Goal: Information Seeking & Learning: Learn about a topic

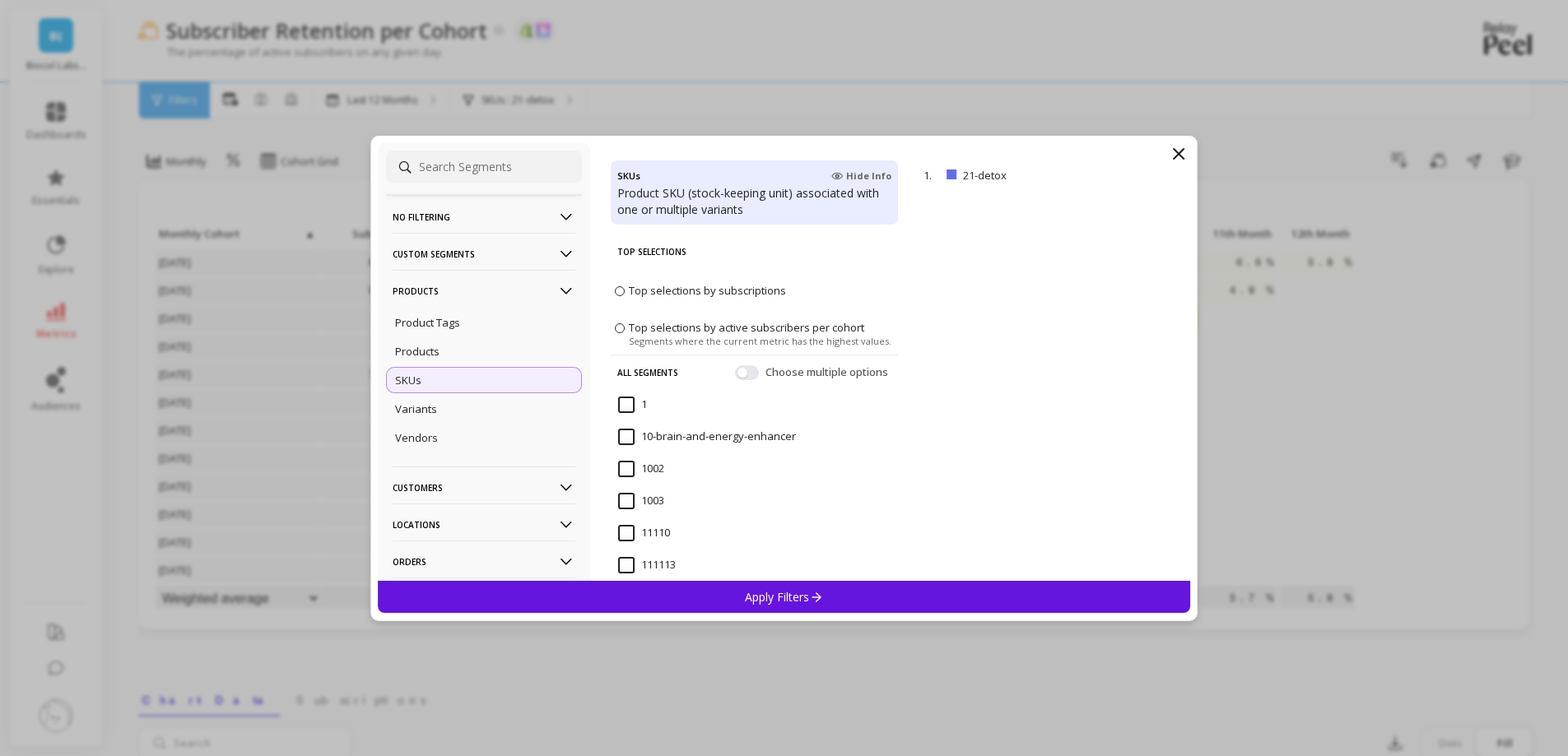
click at [493, 294] on p "Products" at bounding box center [484, 290] width 183 height 42
click at [465, 334] on p "Customers" at bounding box center [484, 327] width 183 height 42
click at [460, 363] on p "Customer Tags" at bounding box center [431, 359] width 74 height 15
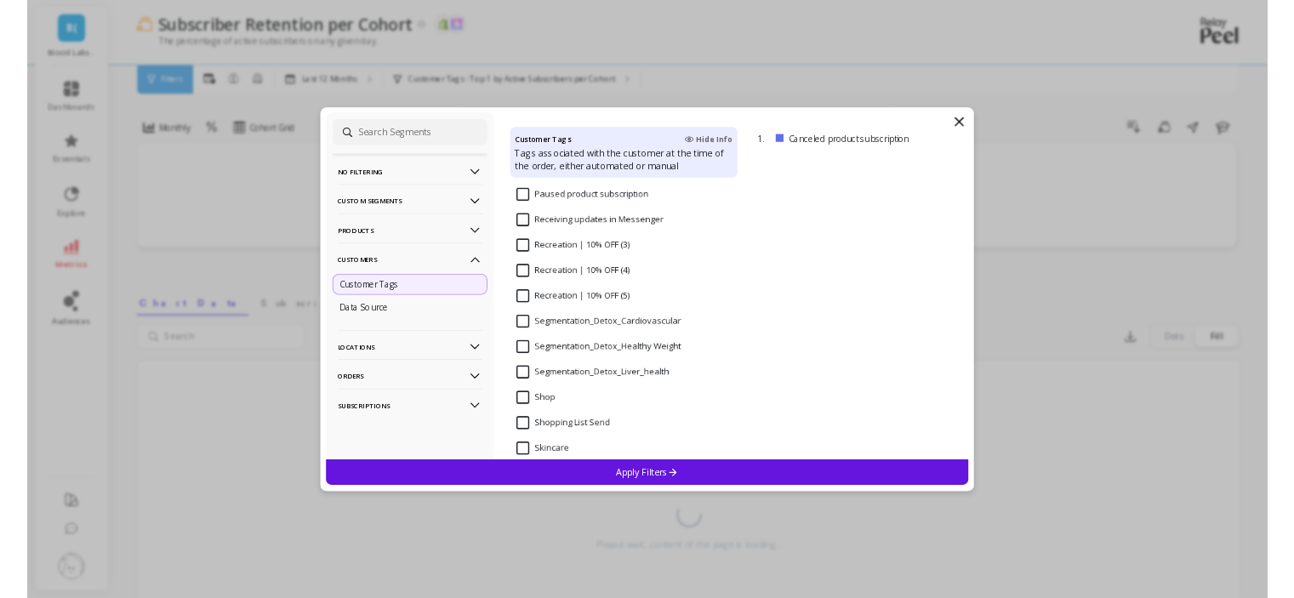
scroll to position [1446, 0]
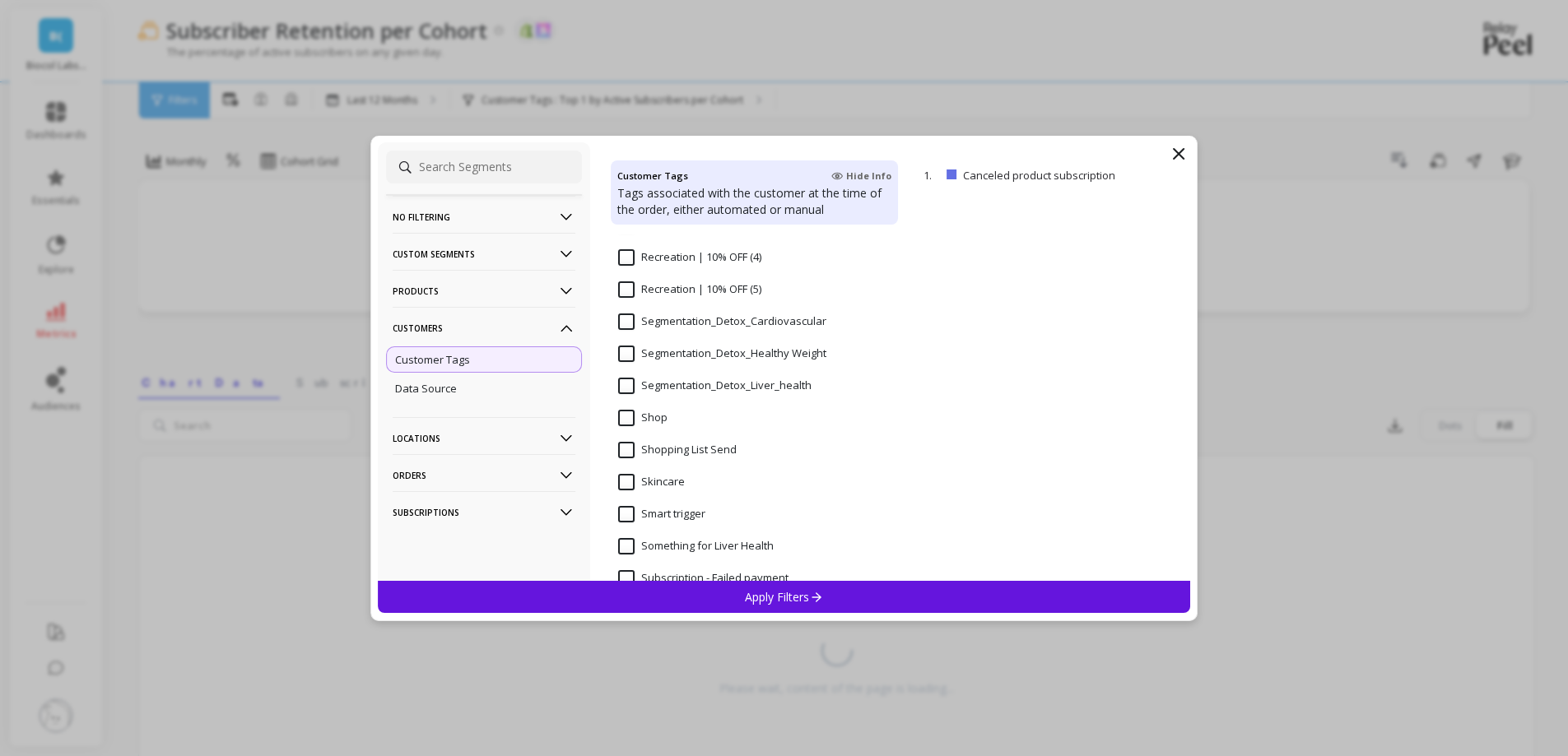
click at [704, 383] on input "Segmentation_Detox_Liver_health" at bounding box center [715, 385] width 193 height 16
click at [725, 602] on div "Apply Filters" at bounding box center [784, 596] width 813 height 32
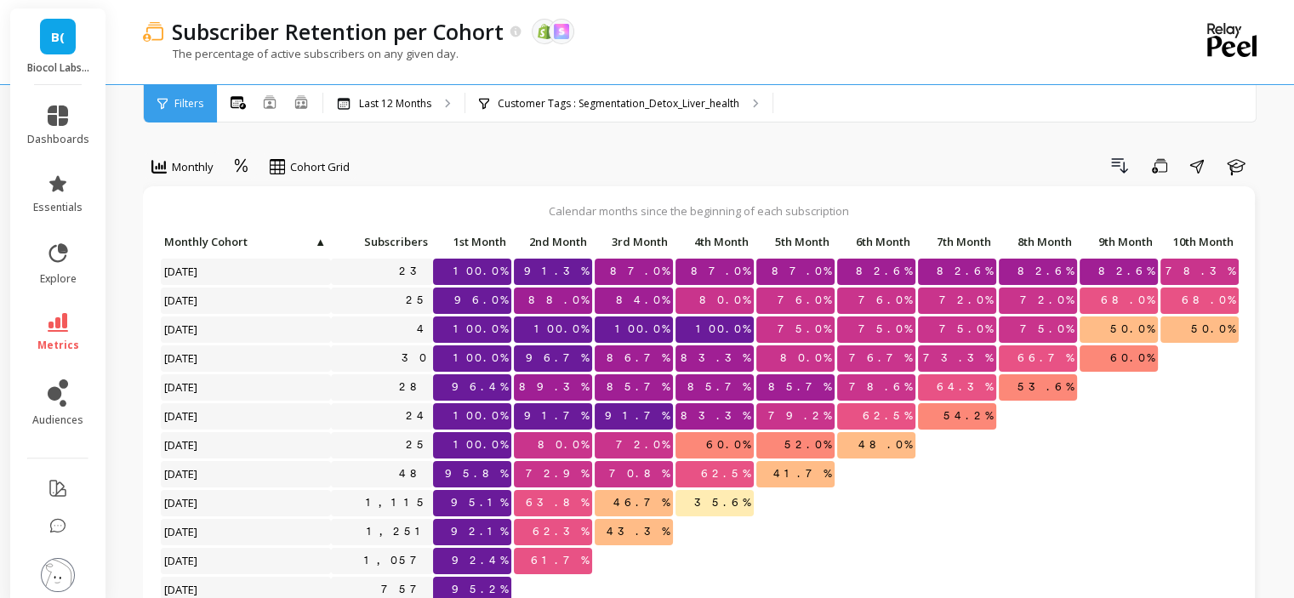
scroll to position [14, 0]
click at [611, 105] on p "Customer Tags : Segmentation_Detox_Liver_health" at bounding box center [619, 104] width 242 height 14
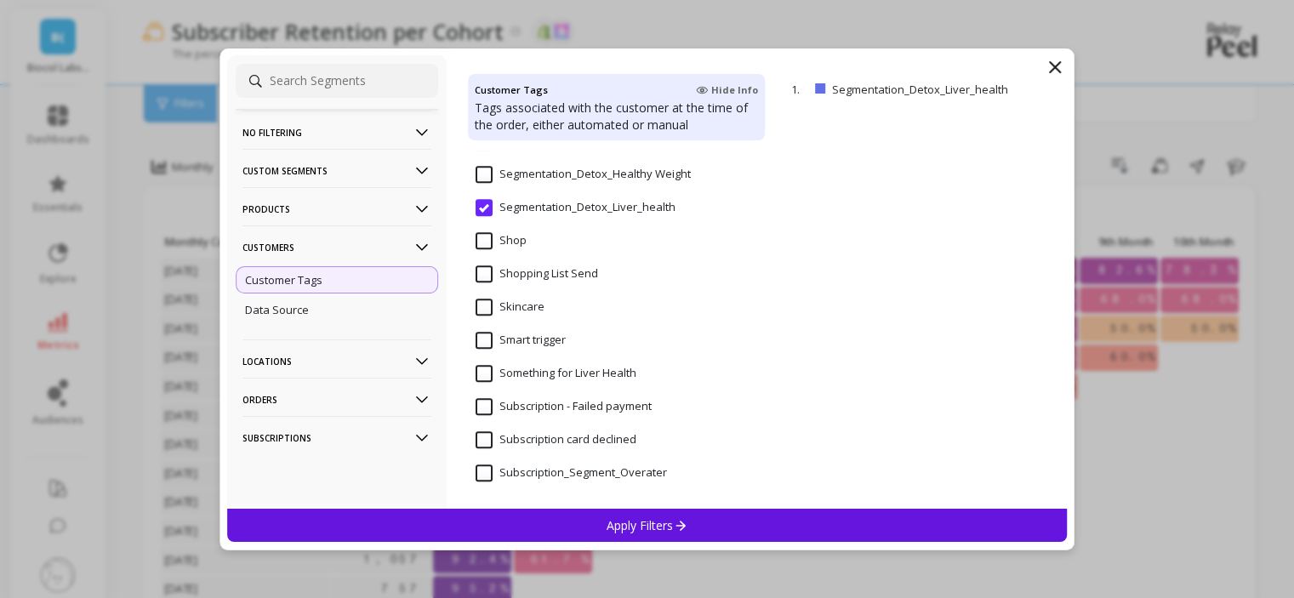
scroll to position [1470, 0]
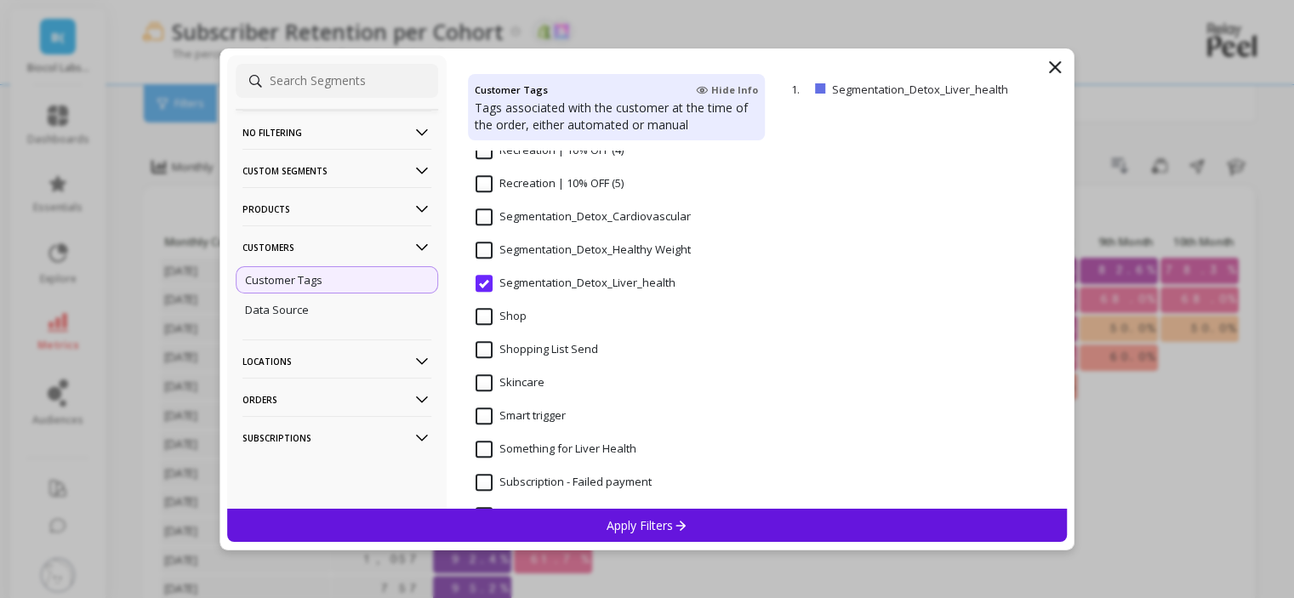
click at [490, 251] on Weight "Segmentation_Detox_Healthy Weight" at bounding box center [583, 250] width 215 height 17
click at [668, 527] on p "Apply Filters" at bounding box center [647, 525] width 81 height 16
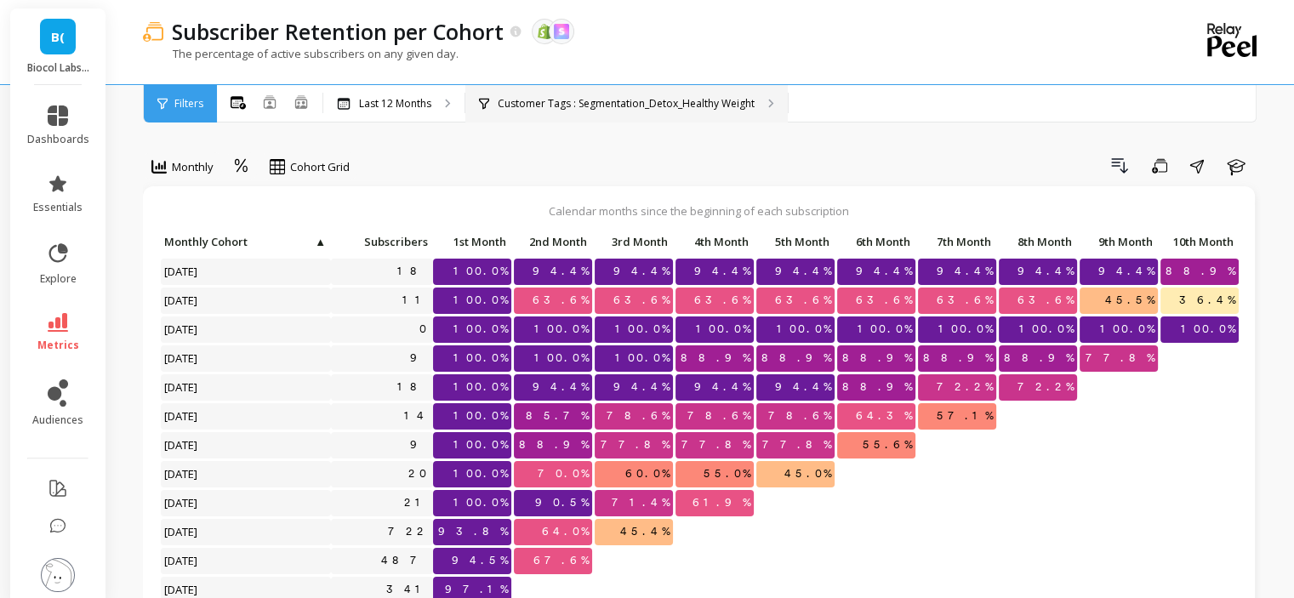
click at [549, 112] on div "Customer Tags : Segmentation_Detox_Healthy Weight" at bounding box center [626, 103] width 322 height 37
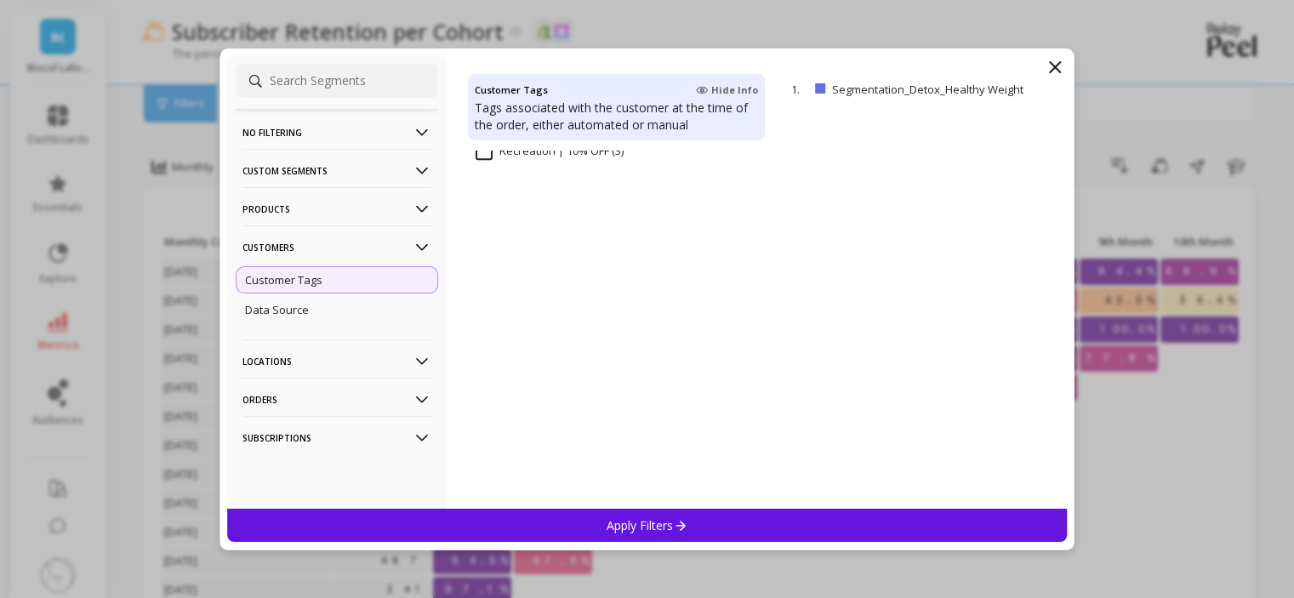
scroll to position [1446, 0]
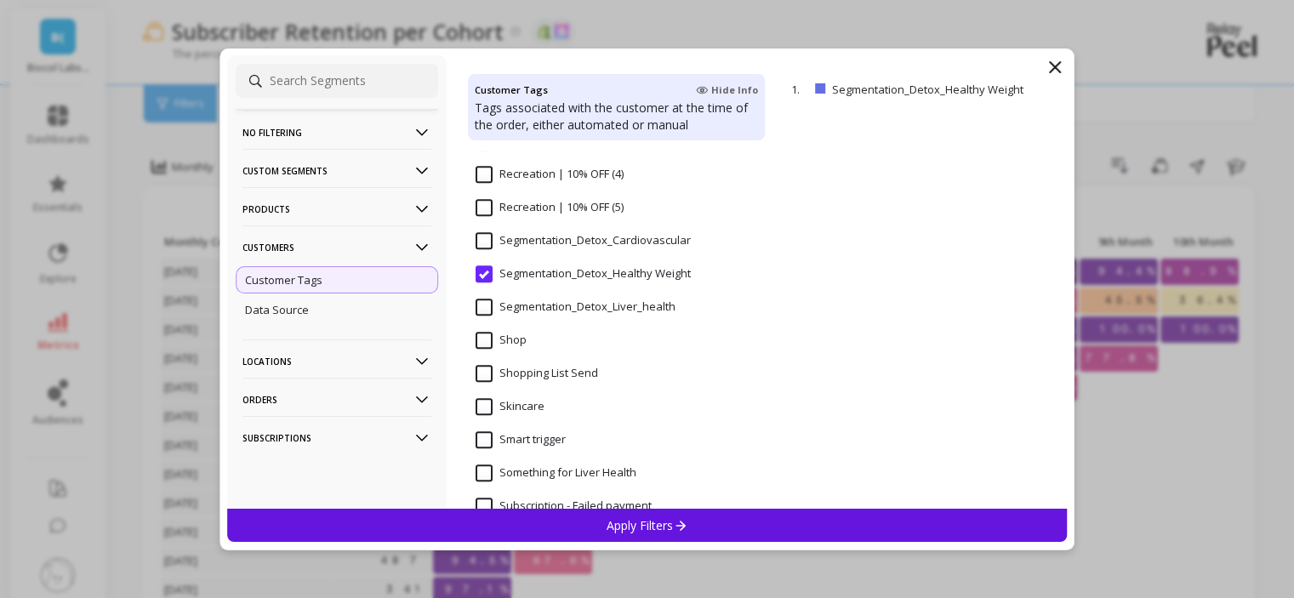
click at [568, 248] on input "Segmentation_Detox_Cardiovascular" at bounding box center [583, 240] width 215 height 17
click at [608, 521] on p "Apply Filters" at bounding box center [647, 525] width 81 height 16
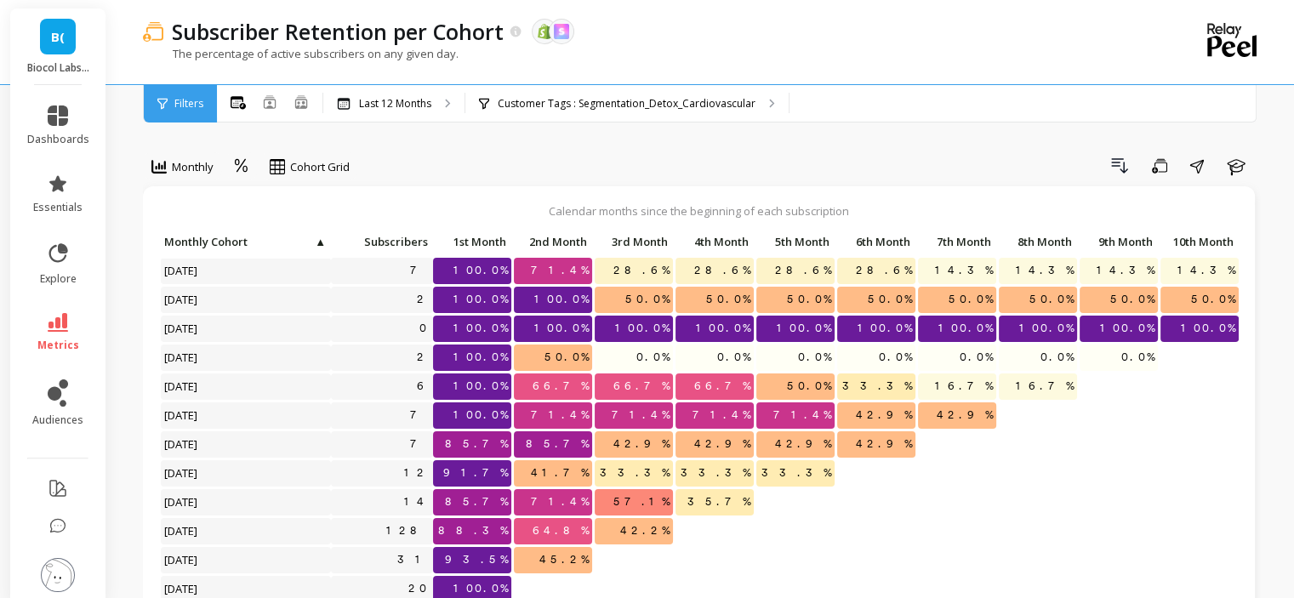
scroll to position [14, 0]
click at [556, 105] on p "Customer Tags : Segmentation_Detox_Cardiovascular" at bounding box center [627, 104] width 258 height 14
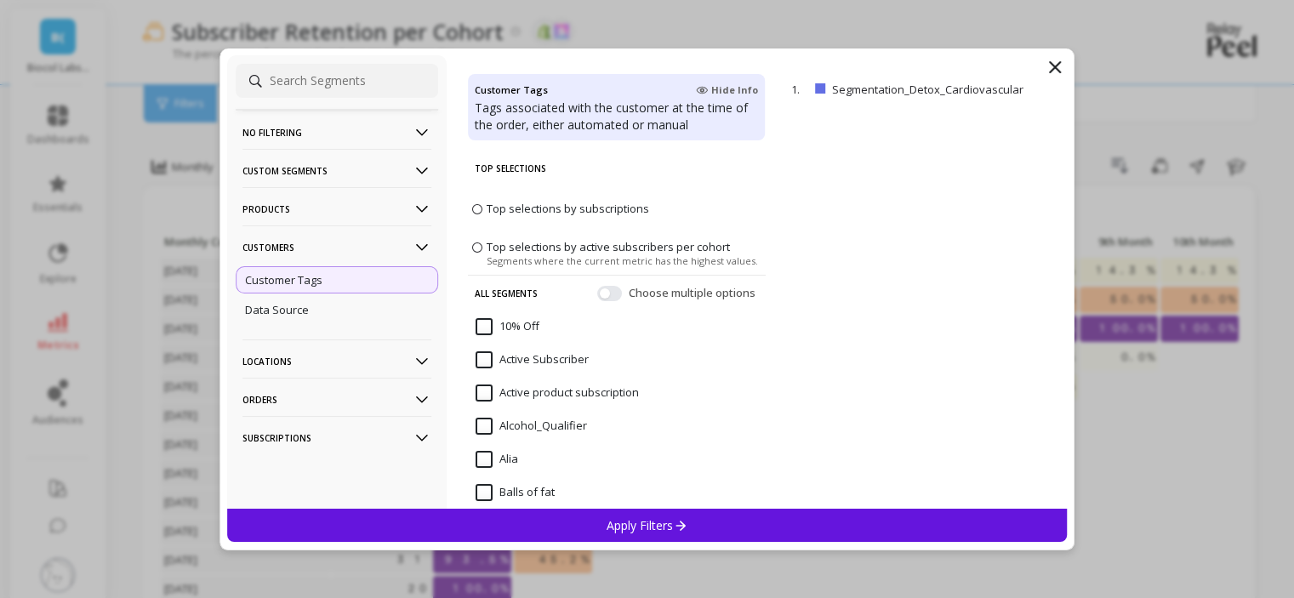
click at [1055, 60] on icon at bounding box center [1055, 67] width 20 height 20
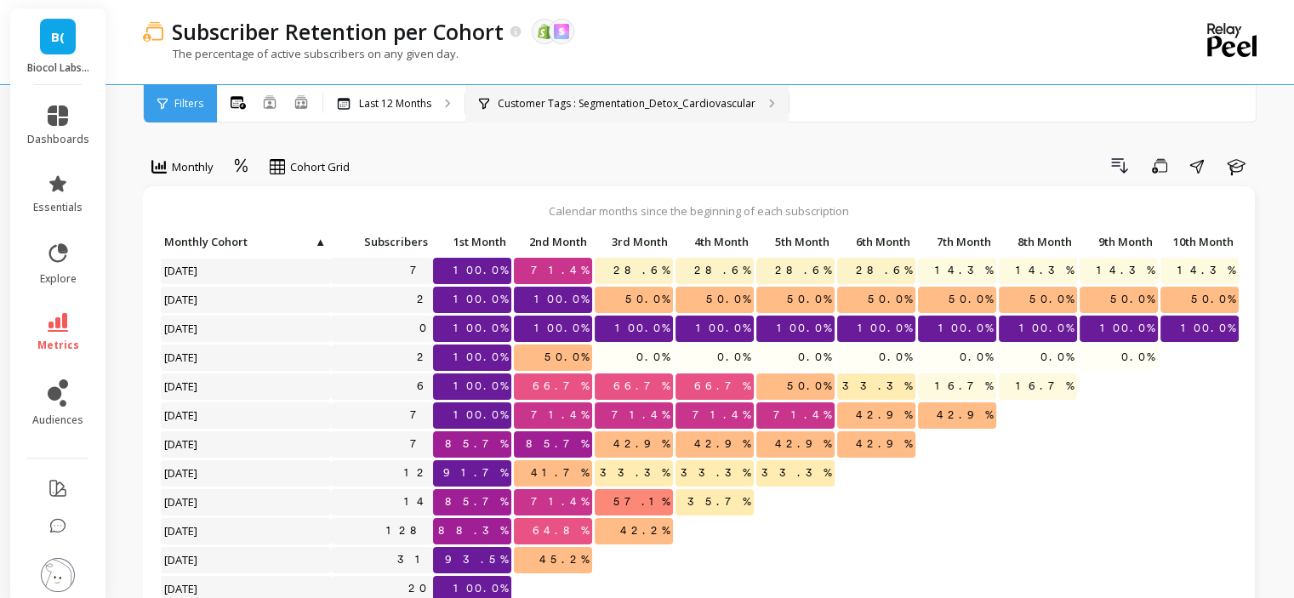
click at [645, 108] on p "Customer Tags : Segmentation_Detox_Cardiovascular" at bounding box center [627, 104] width 258 height 14
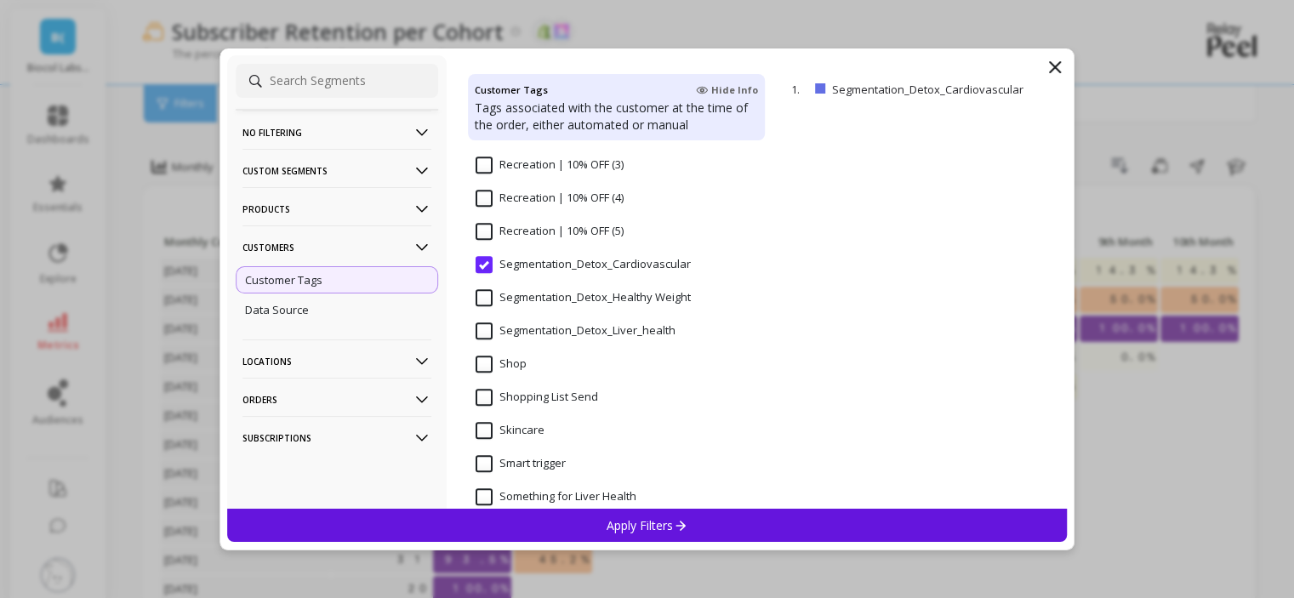
scroll to position [1446, 0]
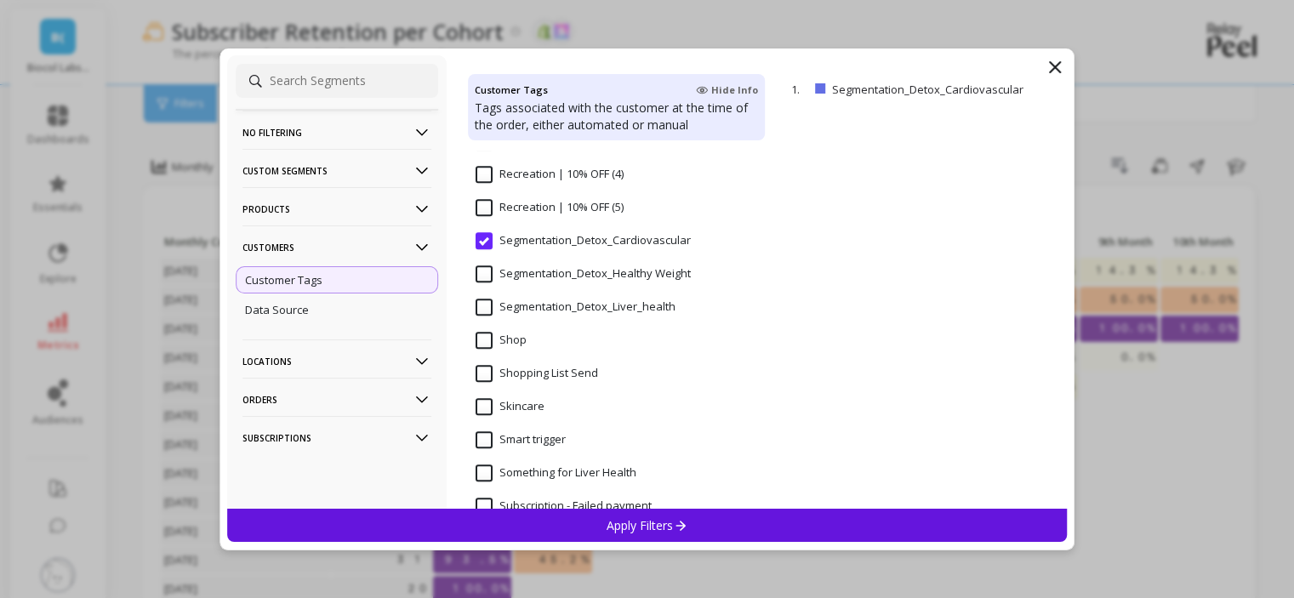
click at [582, 282] on Weight "Segmentation_Detox_Healthy Weight" at bounding box center [583, 273] width 215 height 17
click at [631, 517] on p "Apply Filters" at bounding box center [647, 525] width 81 height 16
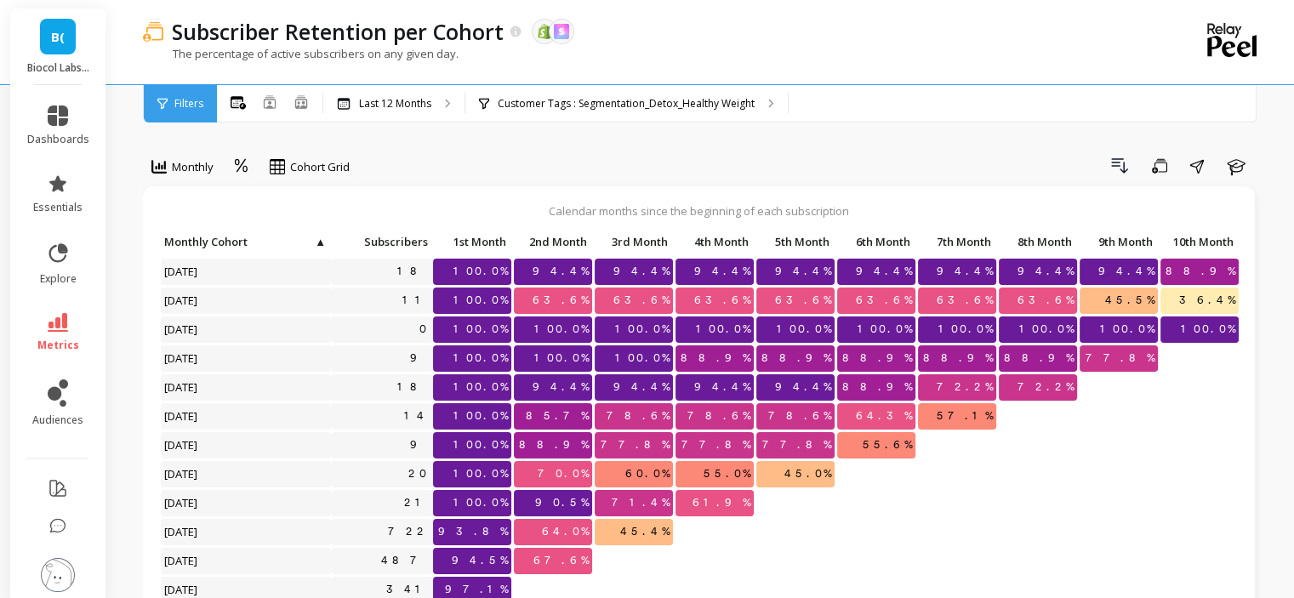
scroll to position [14, 0]
click at [568, 101] on p "Customer Tags : Segmentation_Detox_Healthy Weight" at bounding box center [626, 104] width 257 height 14
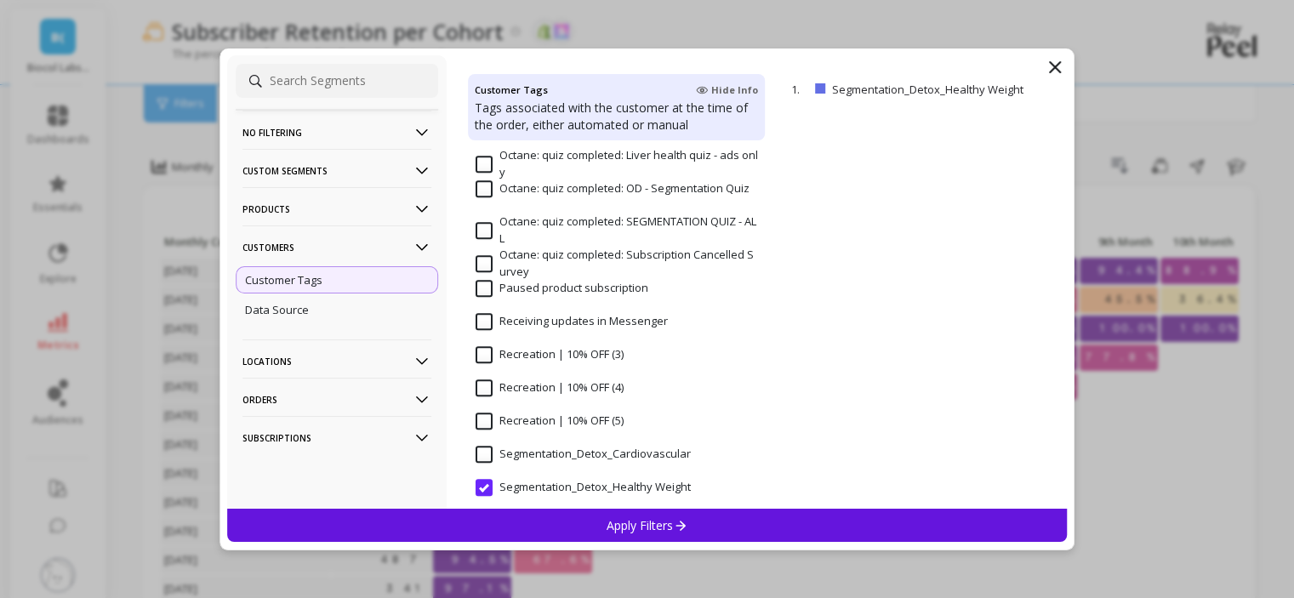
scroll to position [1276, 0]
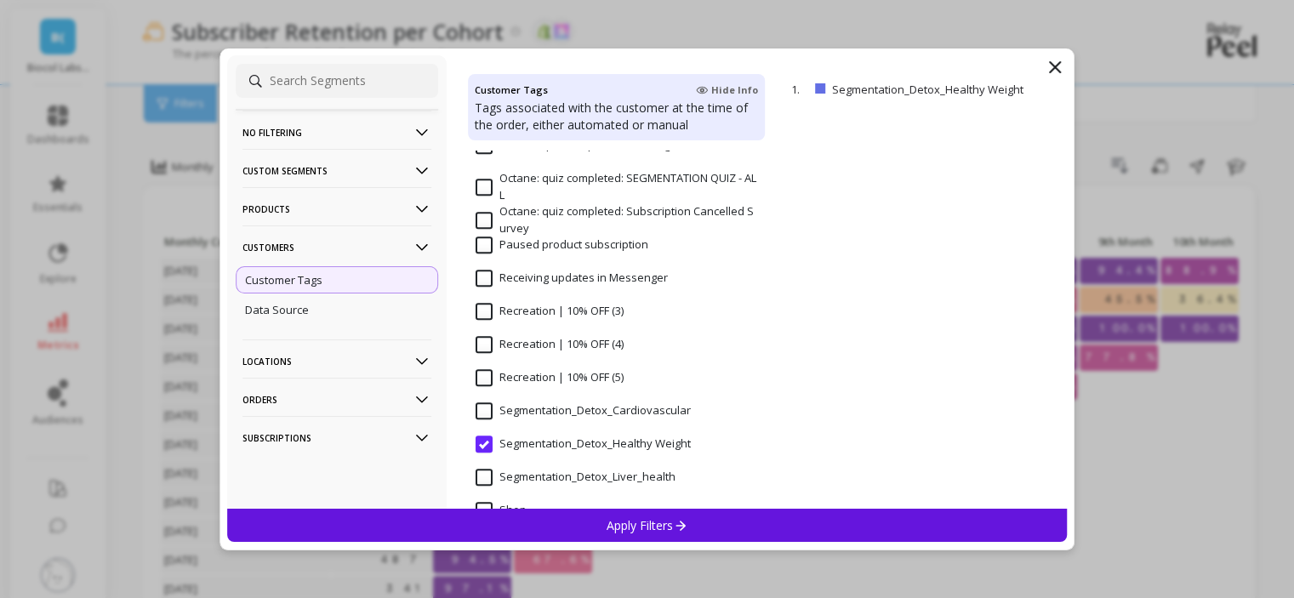
click at [616, 476] on input "Segmentation_Detox_Liver_health" at bounding box center [576, 477] width 200 height 17
click at [633, 527] on p "Apply Filters" at bounding box center [647, 525] width 81 height 16
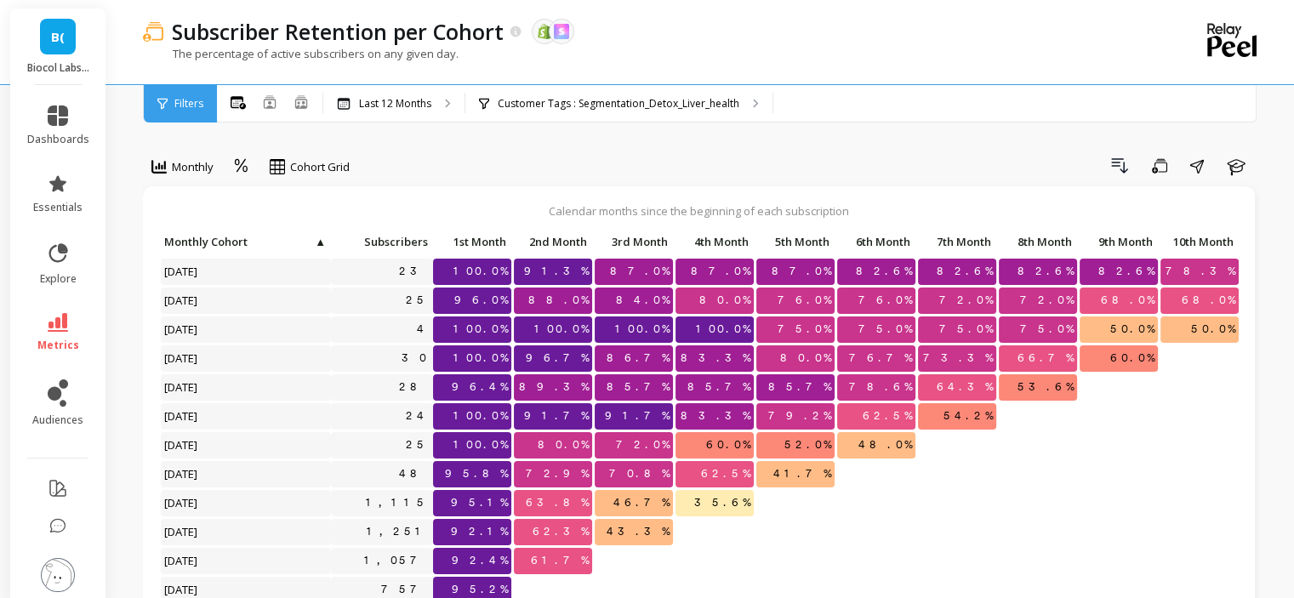
scroll to position [14, 0]
